Goal: Task Accomplishment & Management: Understand process/instructions

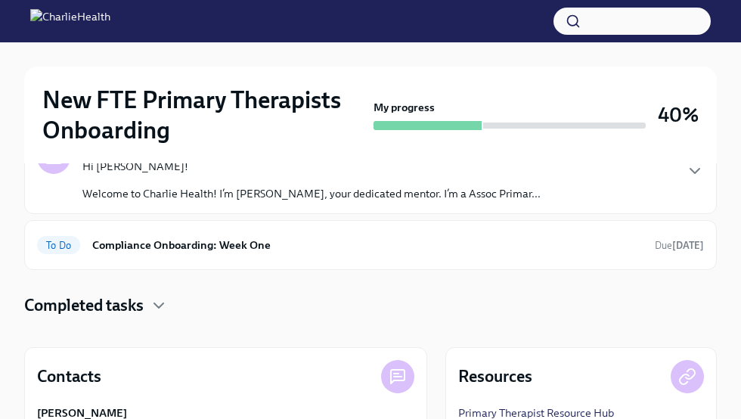
scroll to position [271, 0]
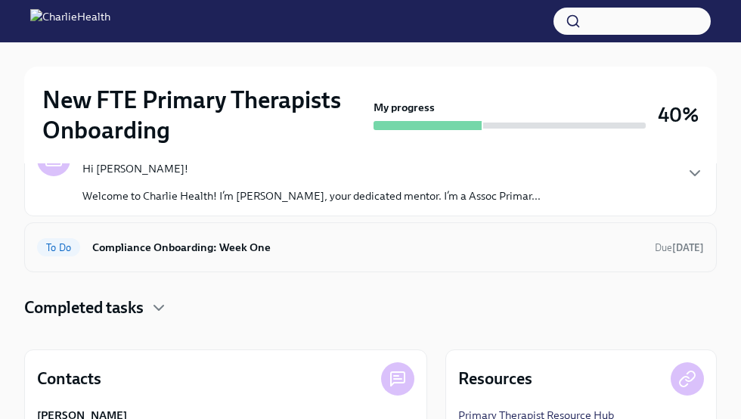
click at [255, 245] on h6 "Compliance Onboarding: Week One" at bounding box center [367, 247] width 551 height 17
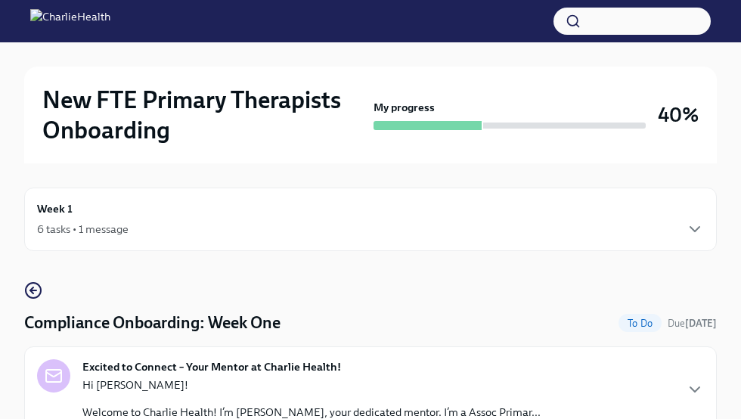
click at [92, 233] on div "6 tasks • 1 message" at bounding box center [83, 229] width 92 height 15
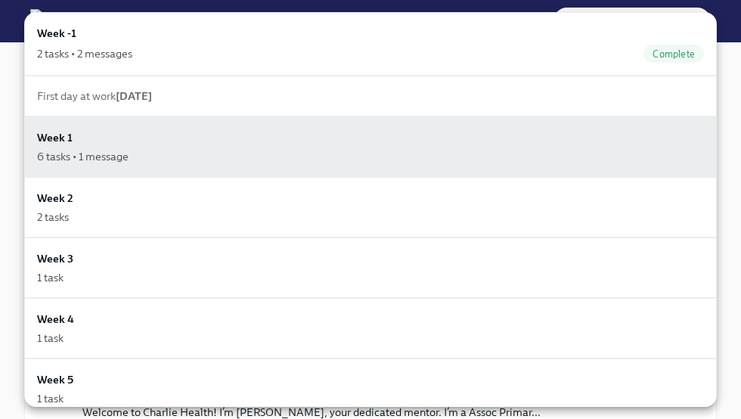
click at [14, 214] on div at bounding box center [370, 209] width 741 height 419
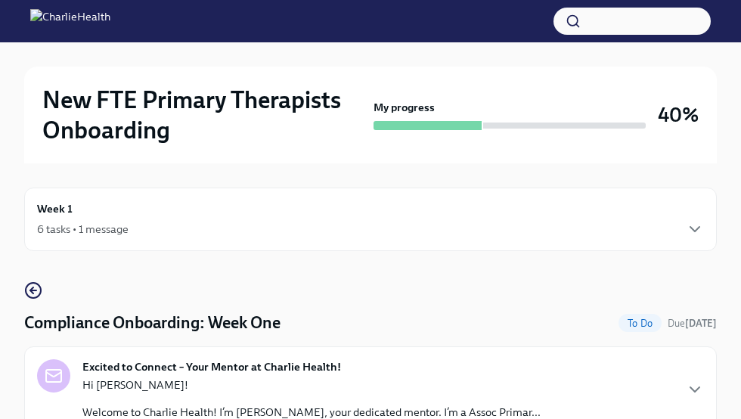
click at [79, 232] on div "6 tasks • 1 message" at bounding box center [83, 229] width 92 height 15
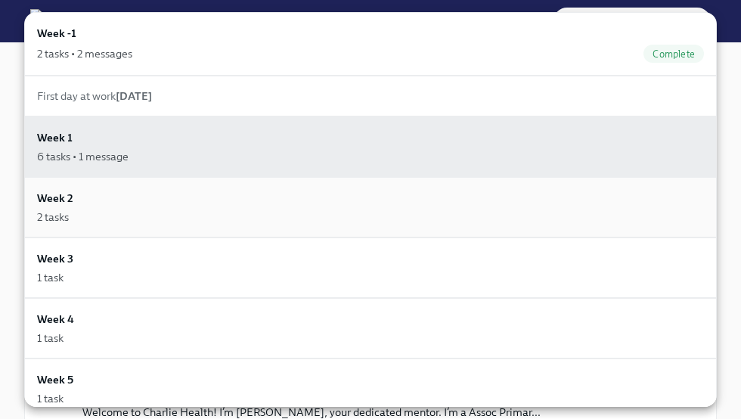
click at [92, 226] on div "Week 2 2 tasks" at bounding box center [370, 207] width 693 height 61
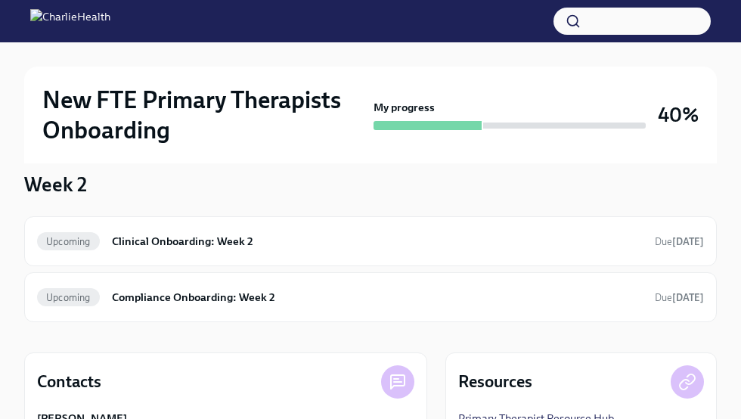
scroll to position [108, 0]
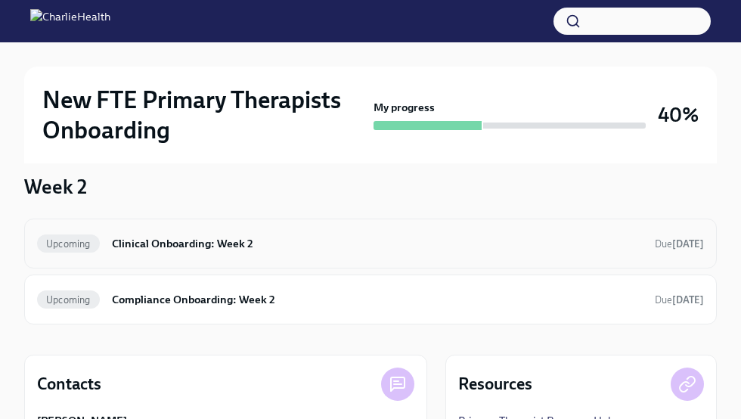
click at [80, 240] on span "Upcoming" at bounding box center [68, 243] width 63 height 11
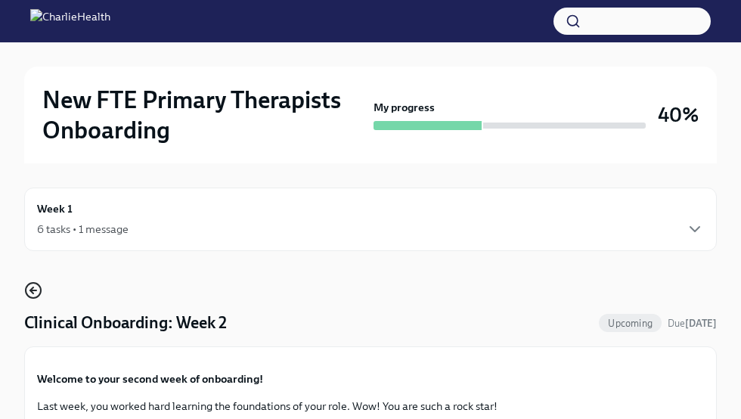
click at [35, 285] on icon "button" at bounding box center [33, 290] width 18 height 18
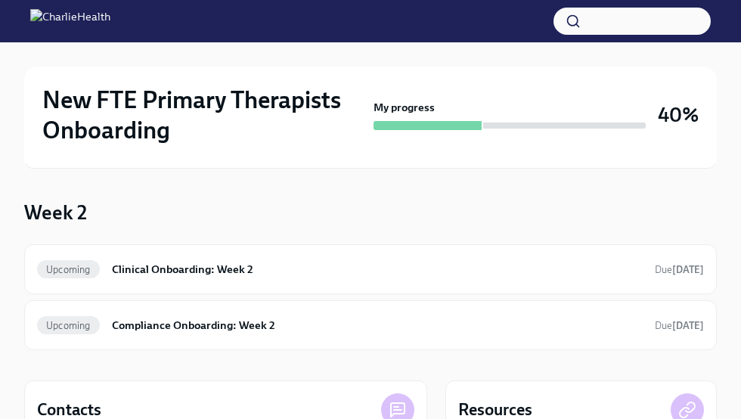
scroll to position [83, 0]
click at [259, 334] on div "Upcoming Compliance Onboarding: Week 2 Due in 5 days" at bounding box center [370, 324] width 667 height 24
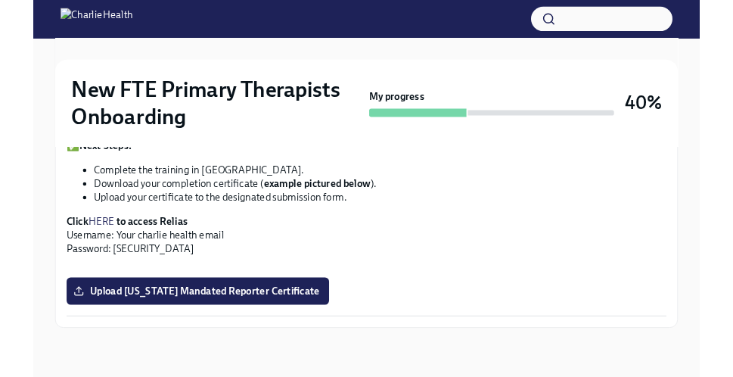
scroll to position [1326, 0]
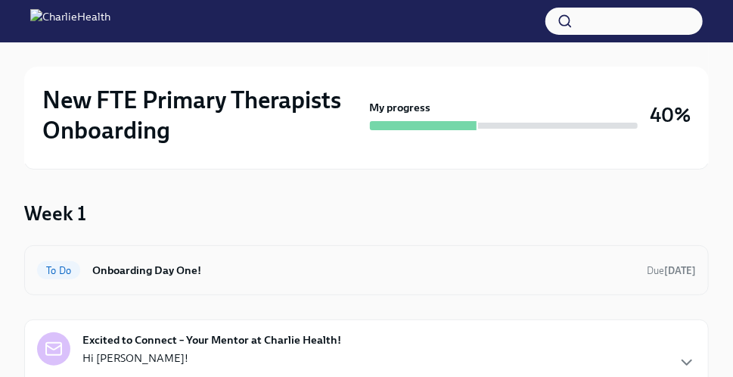
scroll to position [93, 0]
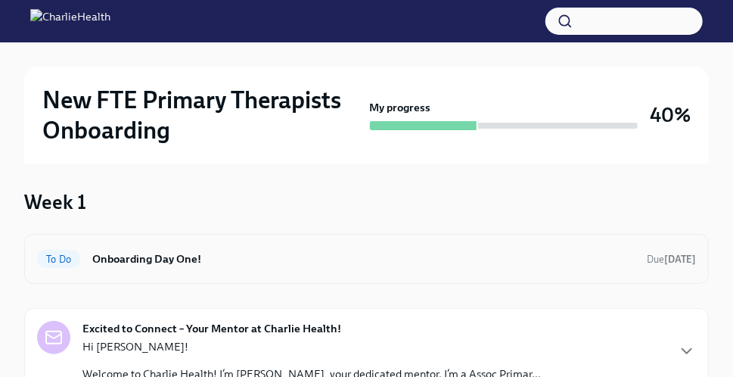
click at [370, 243] on div "To Do Onboarding Day One! Due [DATE]" at bounding box center [366, 259] width 685 height 50
click at [358, 261] on h6 "Onboarding Day One!" at bounding box center [363, 258] width 542 height 17
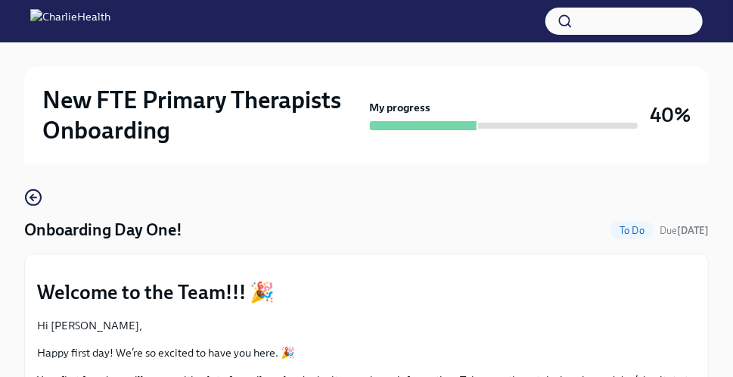
click at [356, 223] on div "Onboarding Day One! To Do Due [DATE]" at bounding box center [366, 230] width 685 height 23
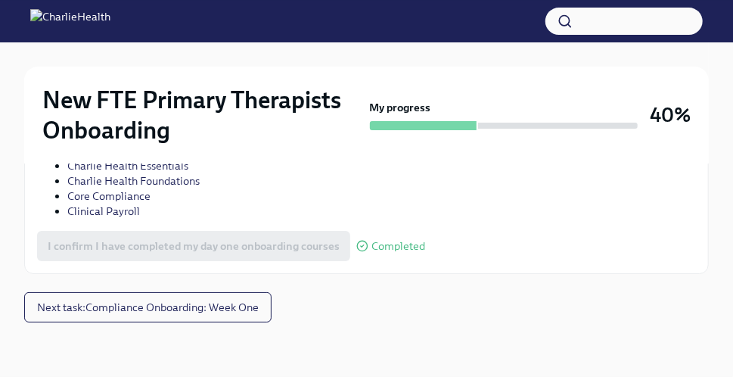
scroll to position [2489, 0]
click at [244, 308] on span "Next task : Compliance Onboarding: Week One" at bounding box center [148, 307] width 222 height 15
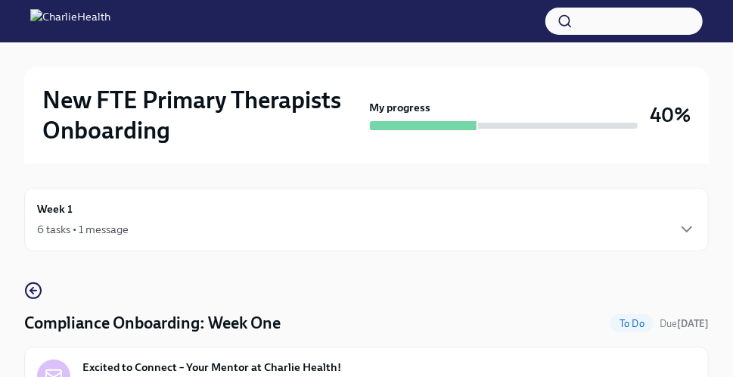
click at [379, 230] on div "6 tasks • 1 message" at bounding box center [366, 229] width 659 height 18
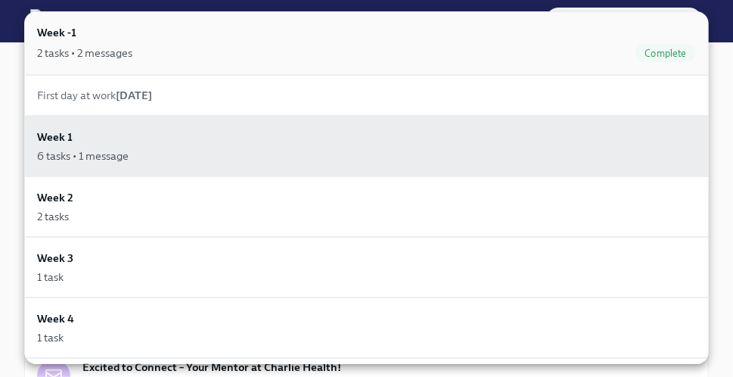
click at [95, 48] on div "2 tasks • 2 messages" at bounding box center [84, 52] width 95 height 15
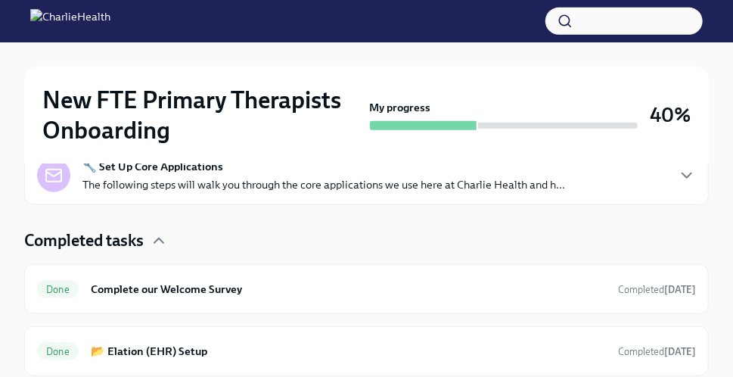
scroll to position [483, 0]
